Goal: Task Accomplishment & Management: Manage account settings

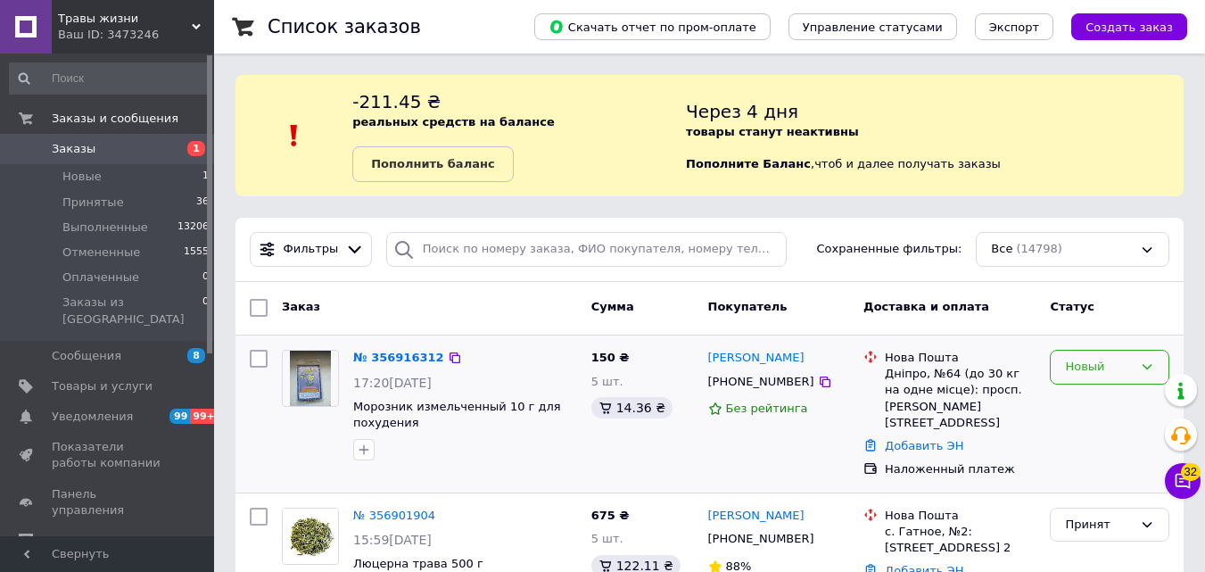
click at [1104, 366] on div "Новый" at bounding box center [1099, 367] width 68 height 19
click at [1102, 396] on li "Принят" at bounding box center [1110, 404] width 118 height 33
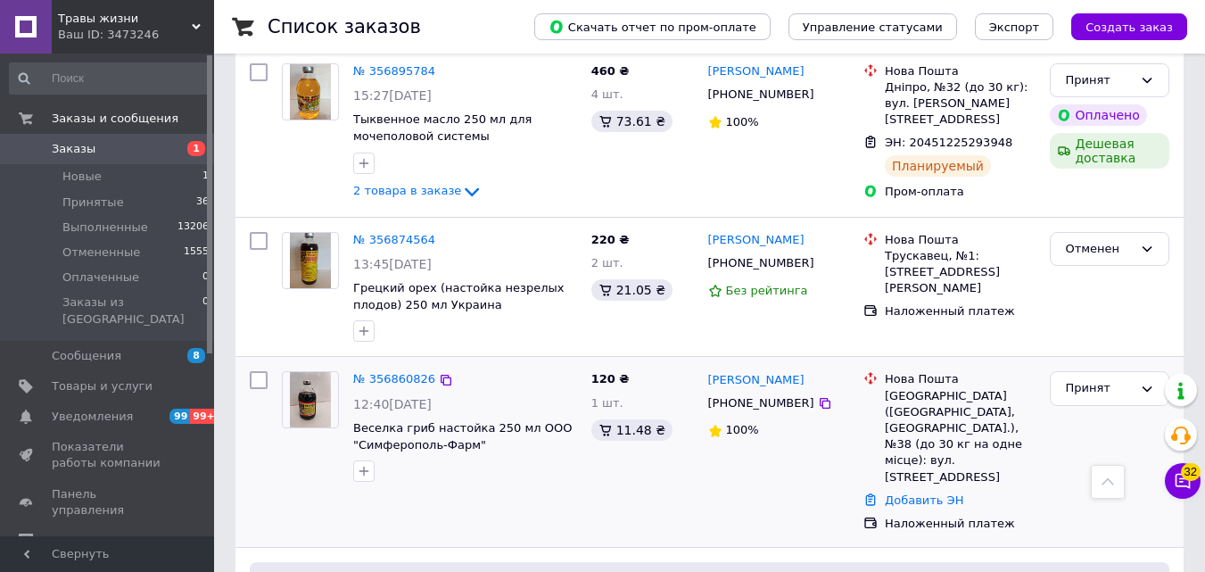
scroll to position [981, 0]
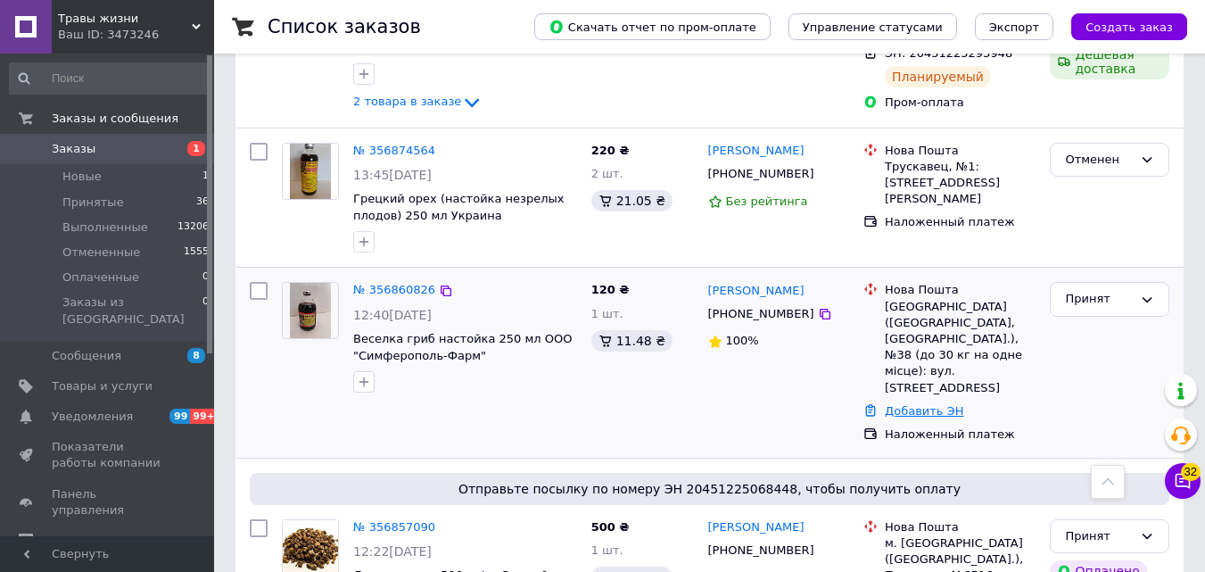
click at [915, 404] on link "Добавить ЭН" at bounding box center [924, 410] width 79 height 13
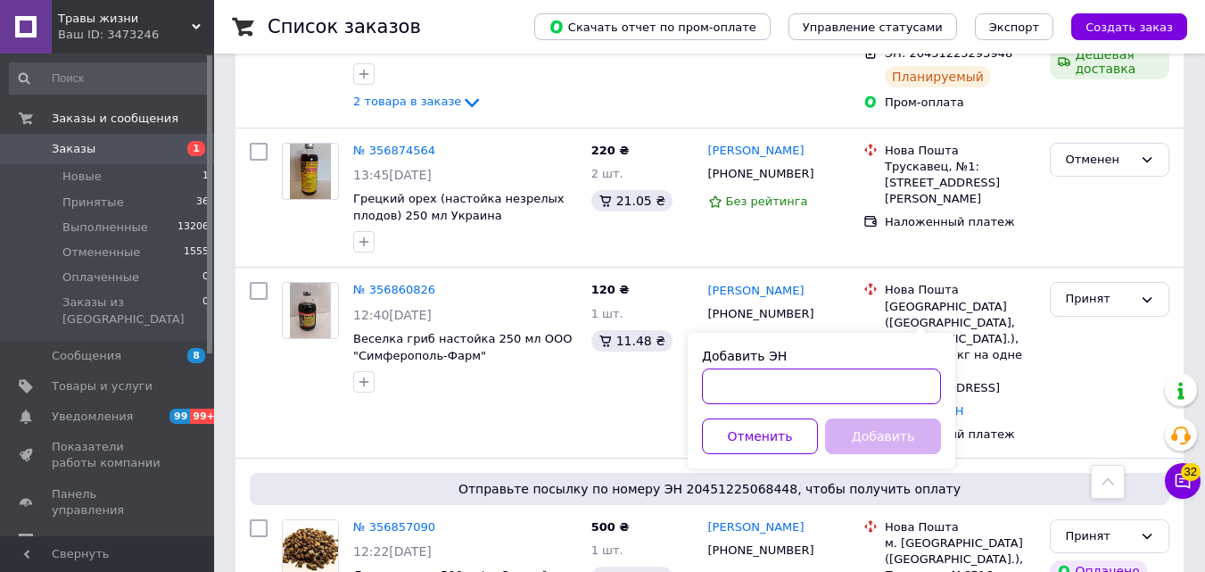
click at [737, 384] on input "Добавить ЭН" at bounding box center [821, 386] width 239 height 36
type input "20451225314930"
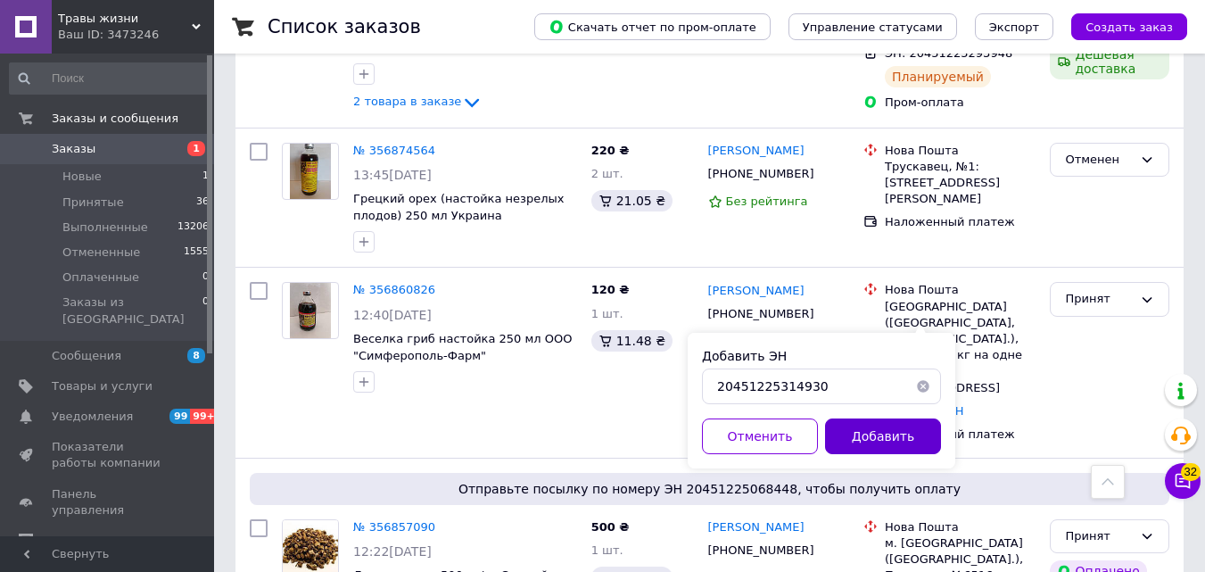
click at [845, 435] on button "Добавить" at bounding box center [883, 436] width 116 height 36
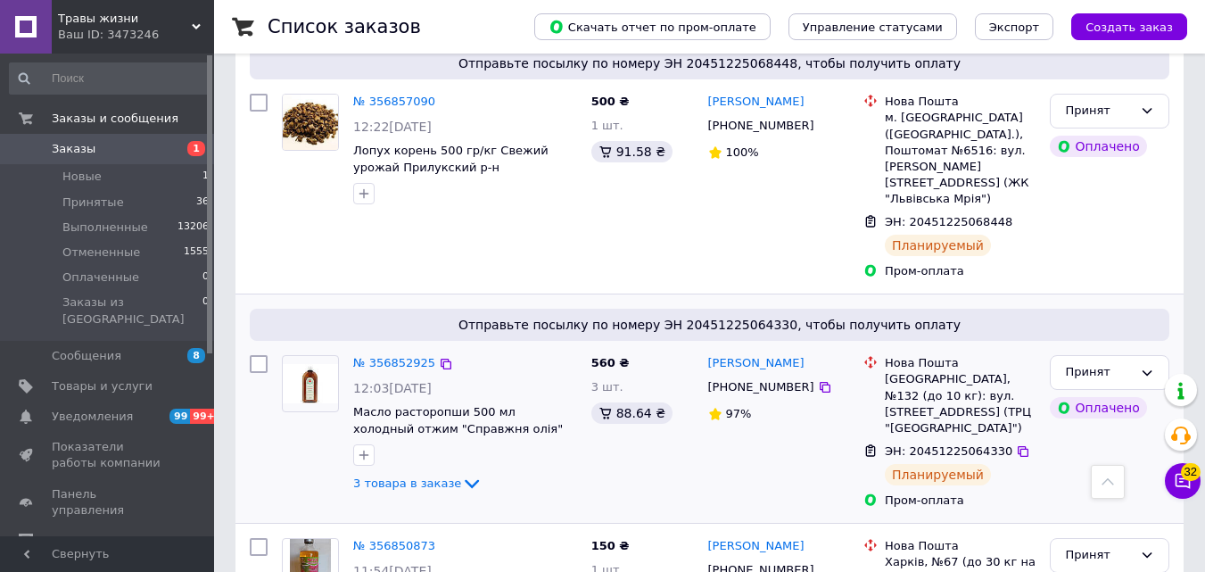
scroll to position [1606, 0]
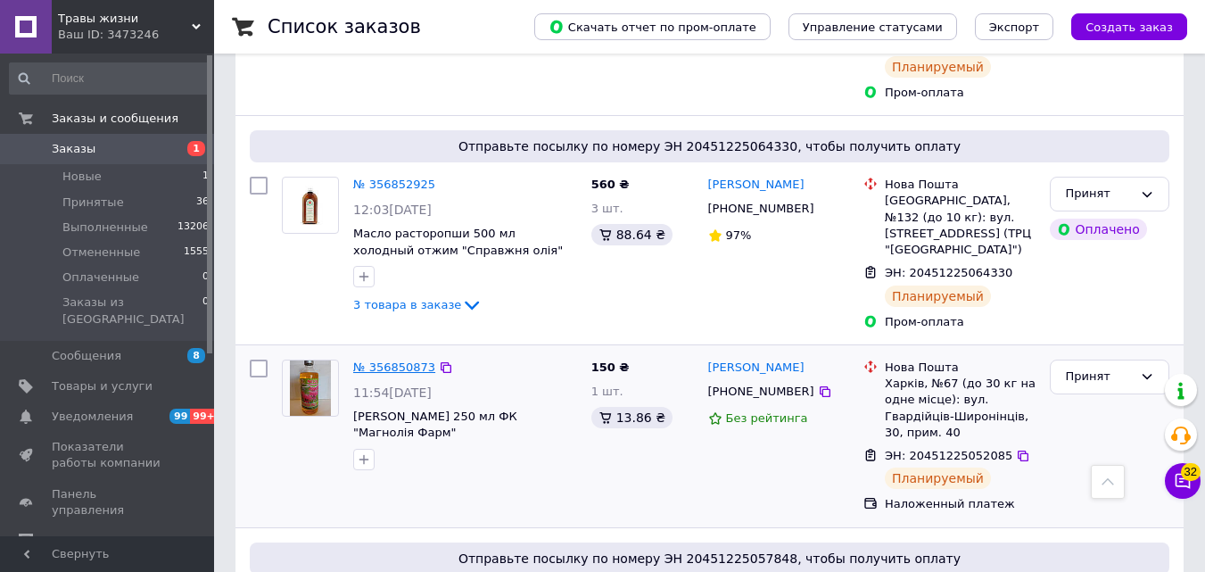
click at [390, 360] on link "№ 356850873" at bounding box center [394, 366] width 82 height 13
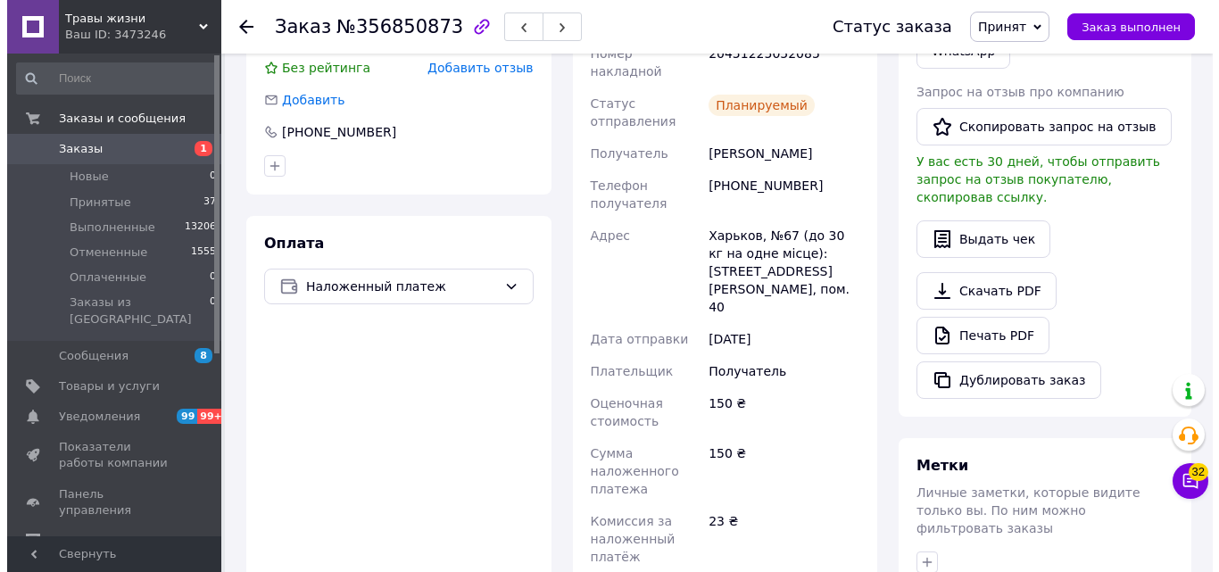
scroll to position [268, 0]
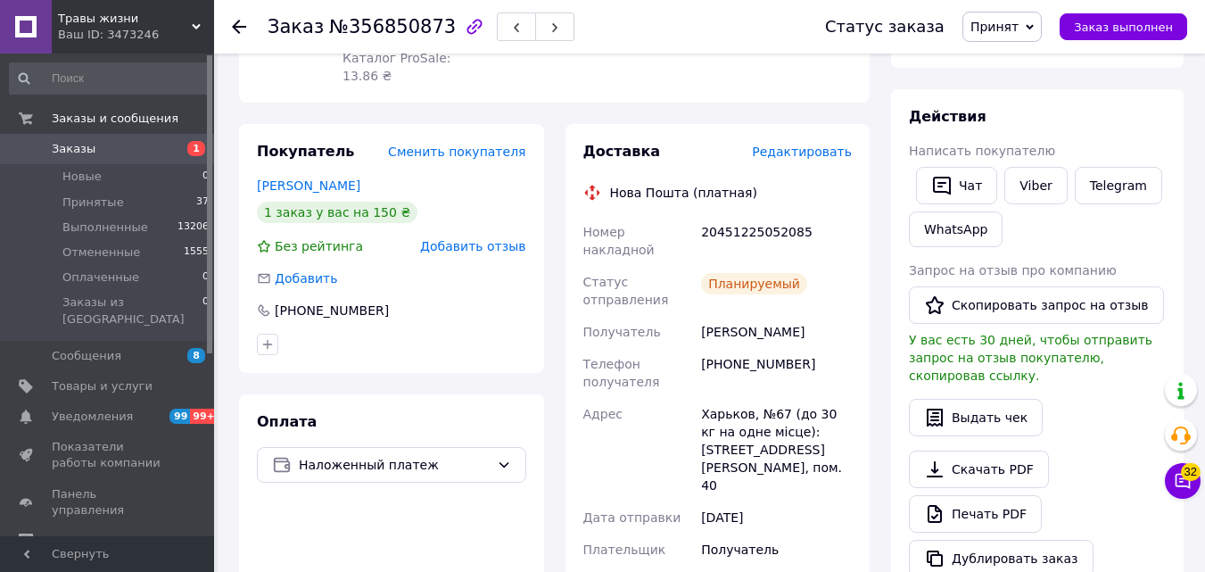
click at [831, 145] on span "Редактировать" at bounding box center [802, 152] width 100 height 14
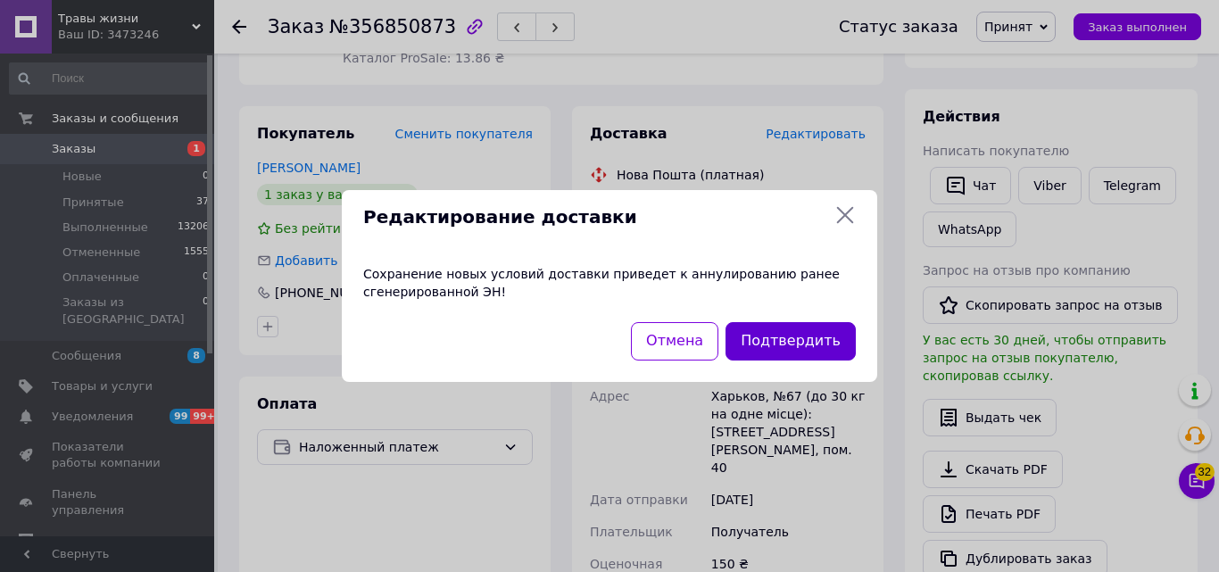
click at [782, 331] on button "Подтвердить" at bounding box center [790, 341] width 130 height 38
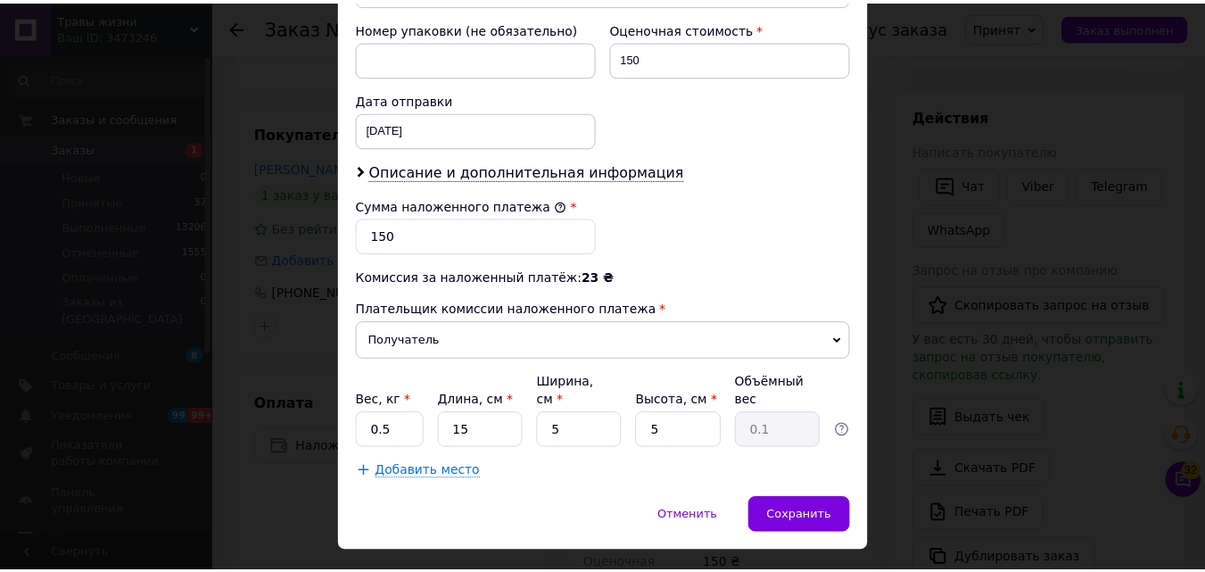
scroll to position [807, 0]
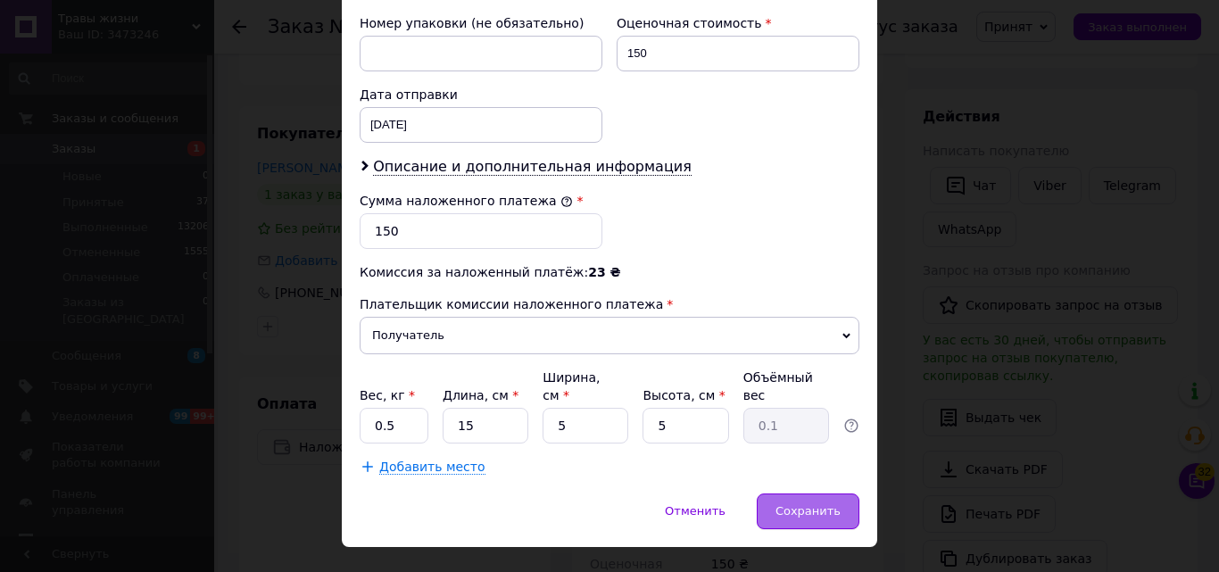
click at [807, 493] on div "Сохранить" at bounding box center [807, 511] width 103 height 36
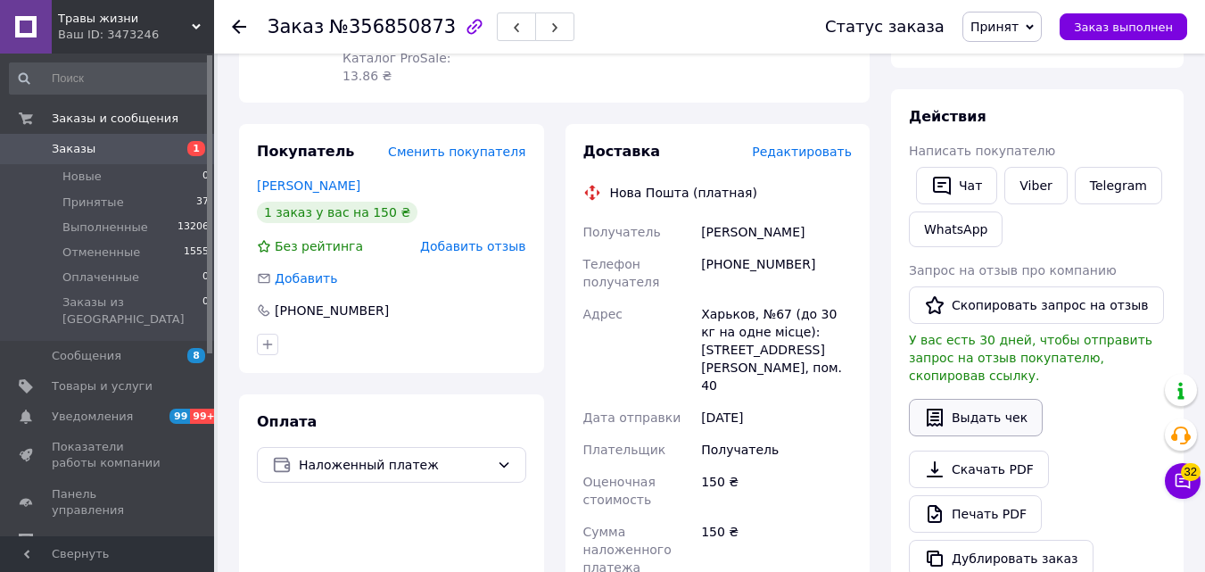
scroll to position [535, 0]
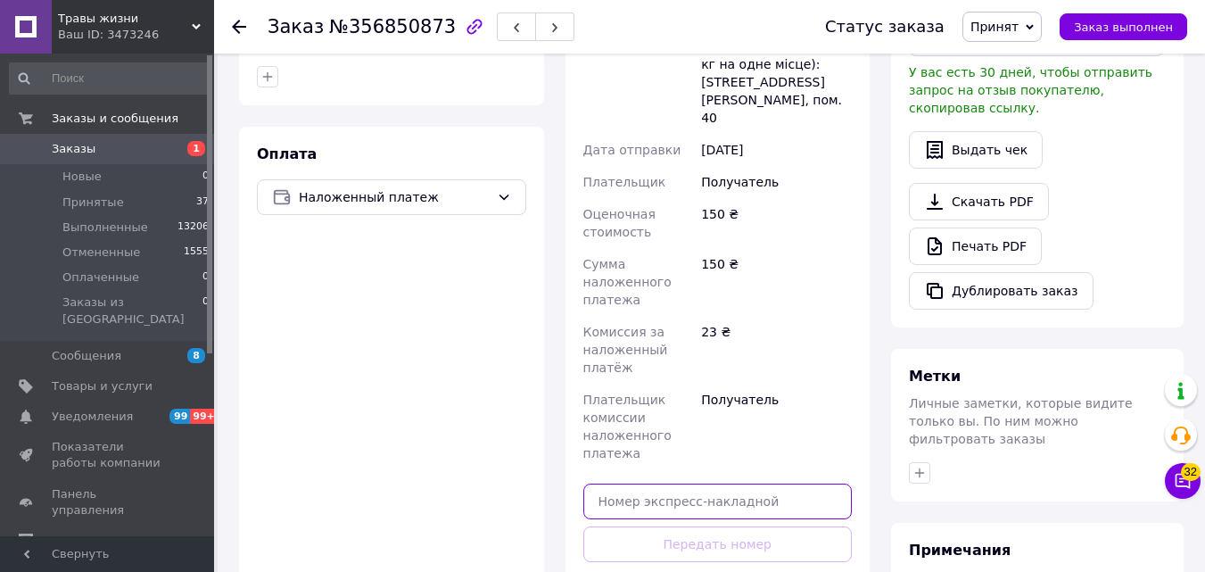
click at [692, 483] on input "text" at bounding box center [717, 501] width 269 height 36
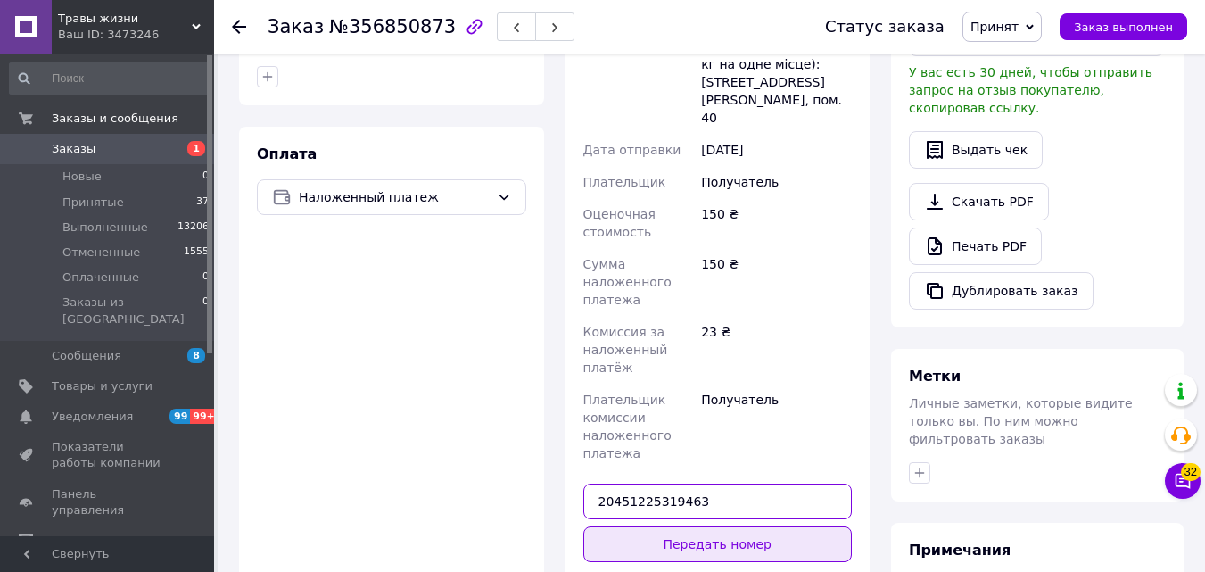
type input "20451225319463"
click at [657, 526] on button "Передать номер" at bounding box center [717, 544] width 269 height 36
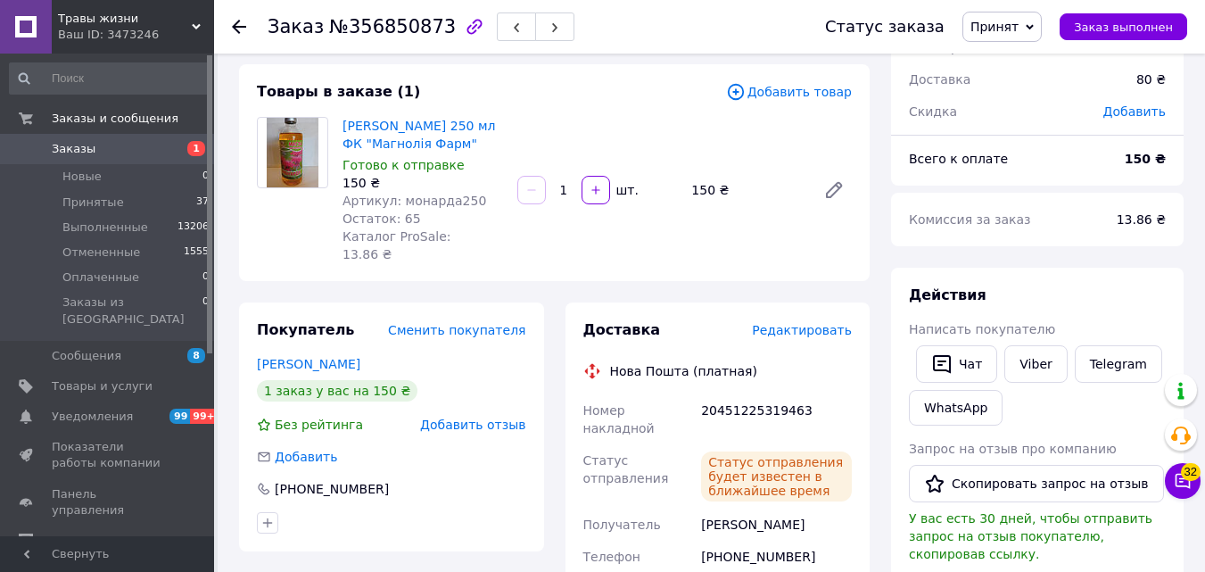
scroll to position [0, 0]
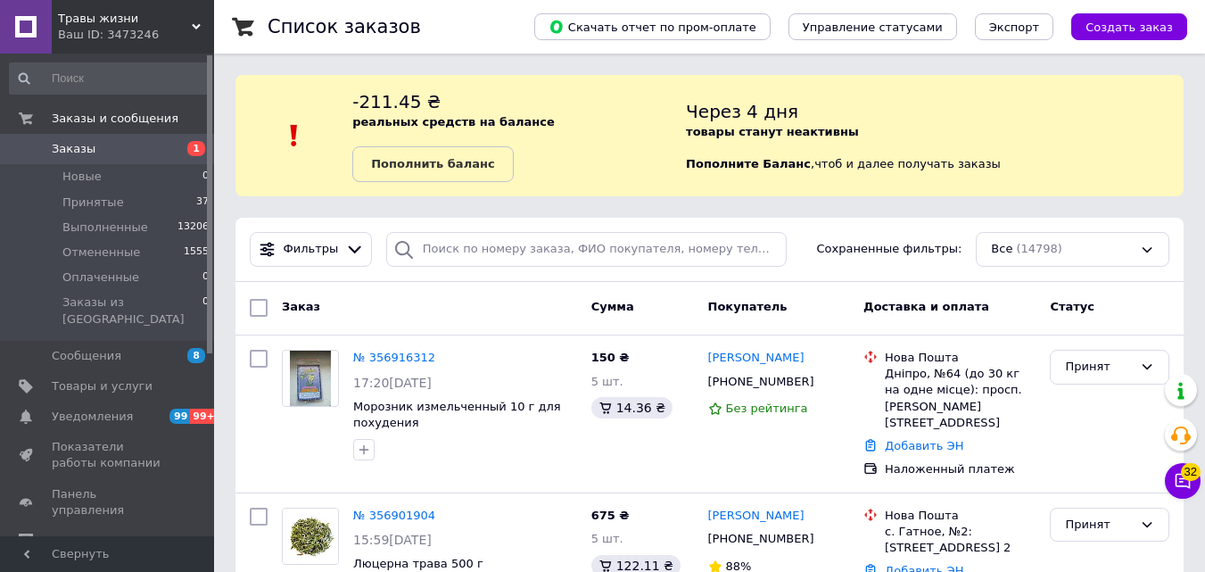
scroll to position [178, 0]
